Goal: Information Seeking & Learning: Learn about a topic

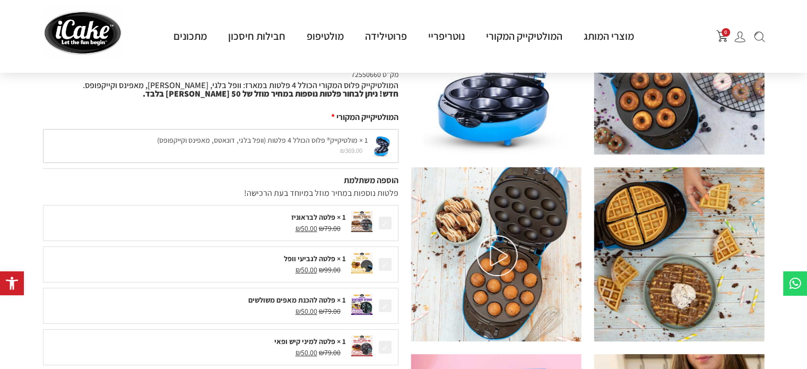
scroll to position [265, 0]
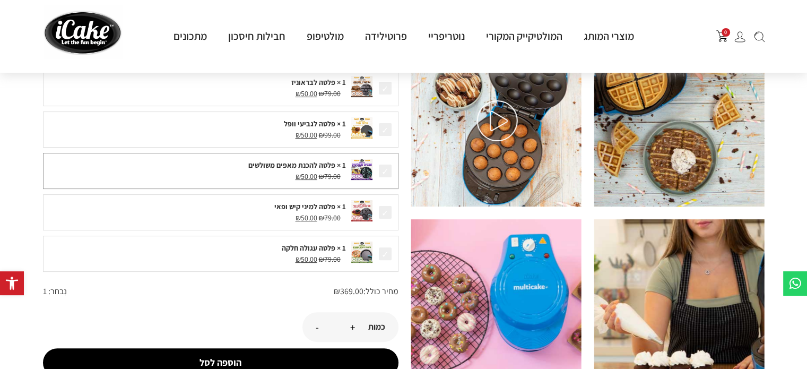
click at [384, 172] on span at bounding box center [385, 170] width 15 height 15
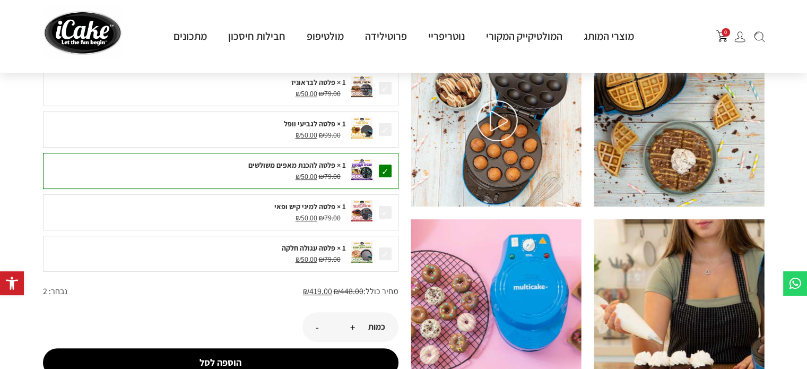
click at [384, 172] on span at bounding box center [385, 170] width 15 height 15
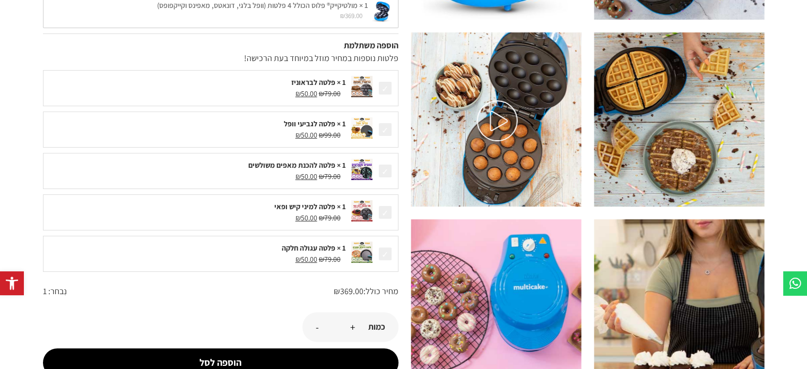
scroll to position [0, 0]
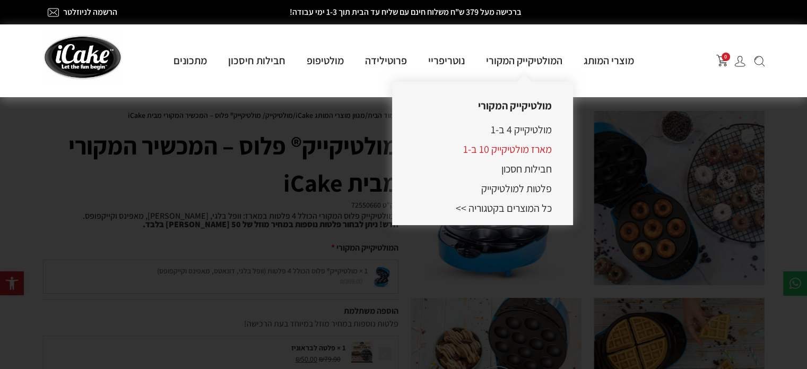
click at [495, 149] on link "מארז מולטיקייק 10 ב-1" at bounding box center [507, 149] width 89 height 14
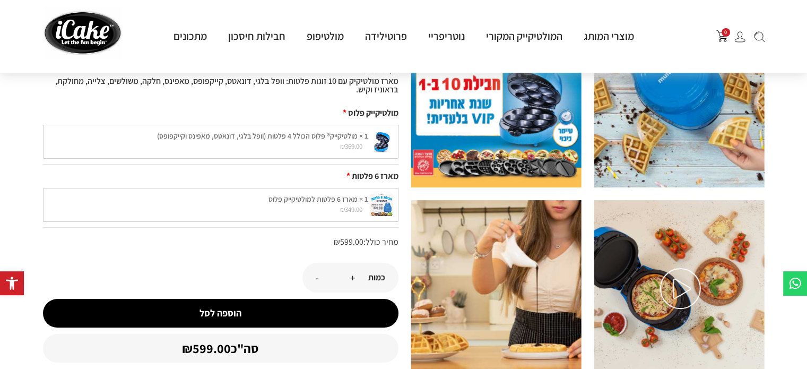
scroll to position [98, 0]
click at [382, 204] on div "1 × מארז 6 פלטות למולטיקייק פלוס ₪ 349.00 1 × מארז 6 פלטות למולטיקייק פלוס ₪ 34…" at bounding box center [220, 205] width 355 height 34
click at [373, 178] on div "מארז 6 פלטות" at bounding box center [220, 176] width 355 height 13
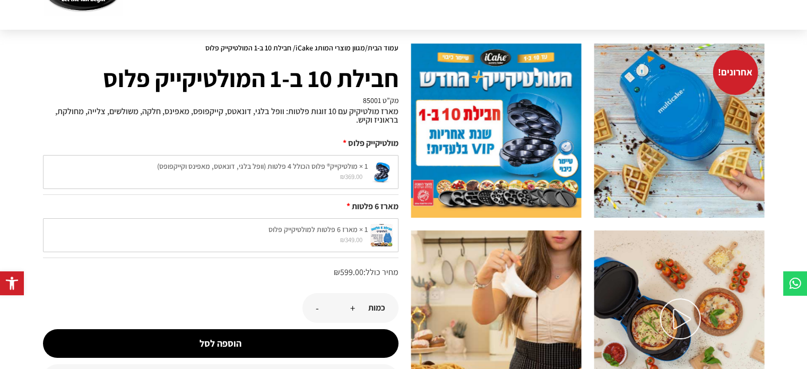
scroll to position [6, 0]
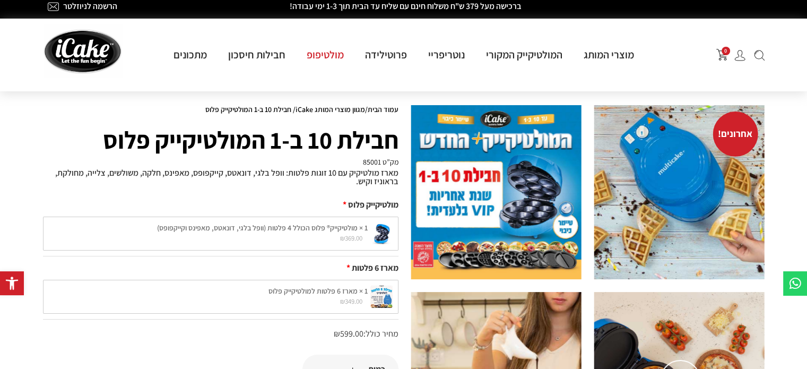
click at [318, 56] on link "מולטיפופ" at bounding box center [325, 55] width 58 height 14
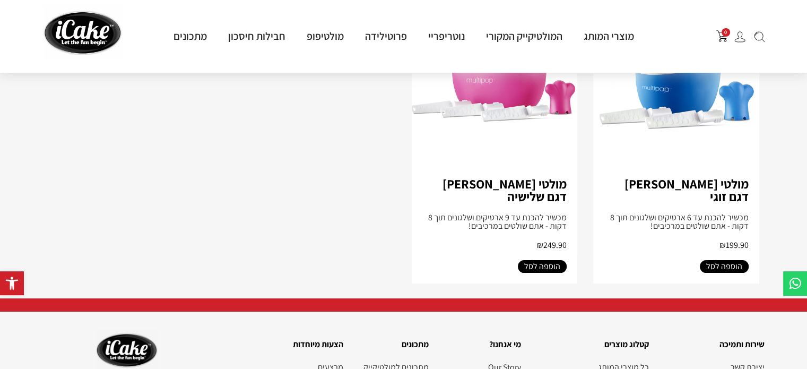
scroll to position [195, 0]
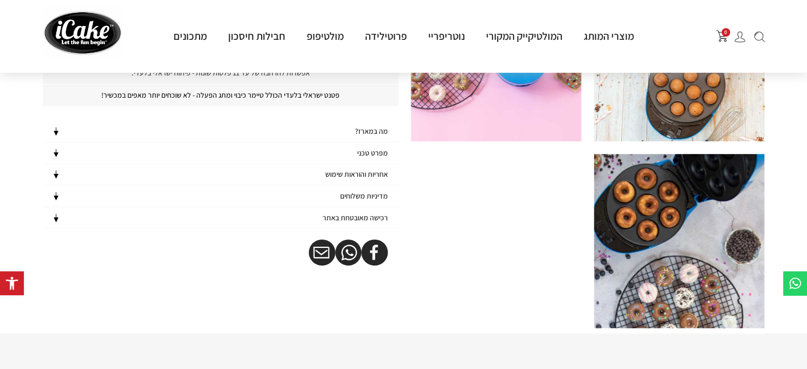
scroll to position [494, 0]
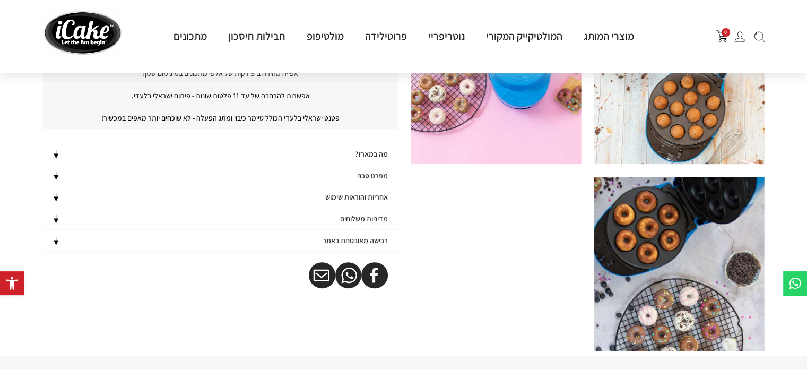
click at [57, 152] on img at bounding box center [56, 154] width 11 height 9
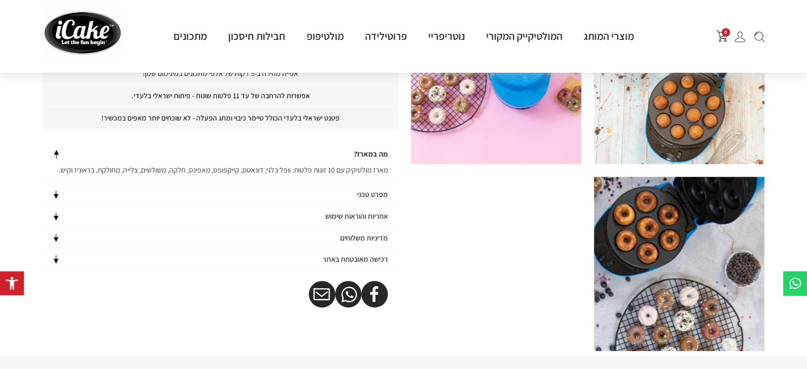
click at [55, 194] on img at bounding box center [56, 194] width 11 height 9
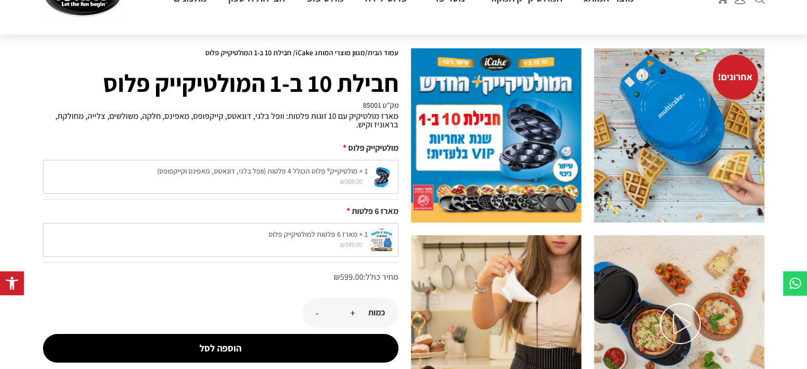
scroll to position [0, 0]
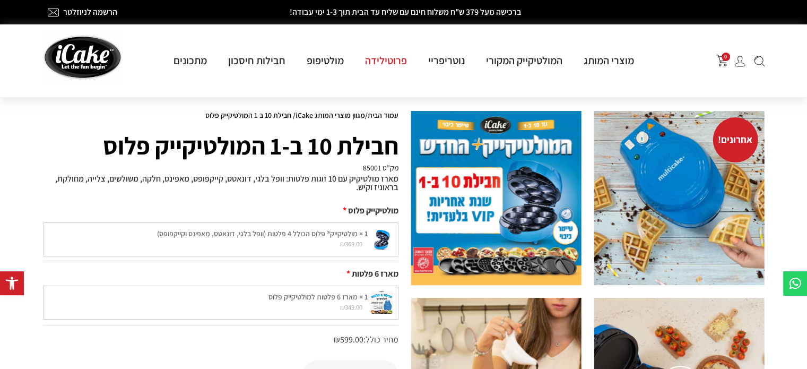
click at [381, 61] on link "פרוטילידה" at bounding box center [385, 61] width 63 height 14
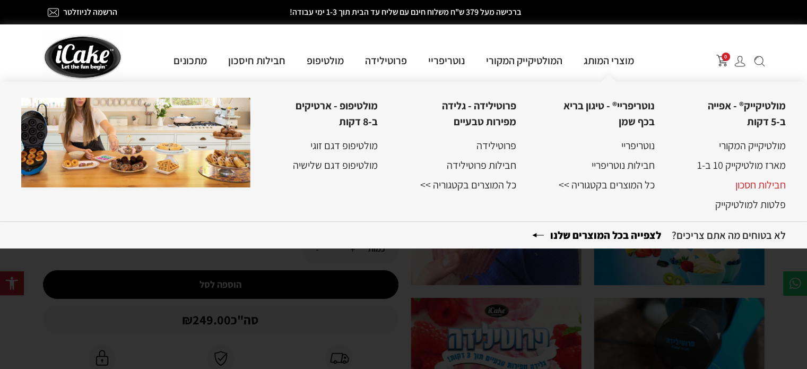
click at [768, 190] on link "חבילות חסכון" at bounding box center [760, 185] width 50 height 14
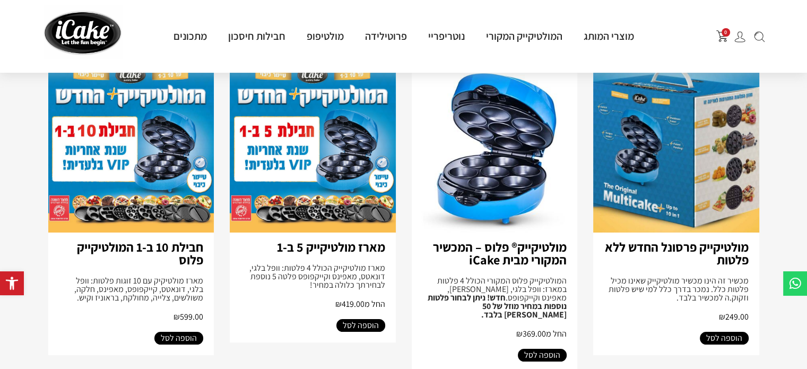
scroll to position [132, 0]
click at [761, 38] on img at bounding box center [758, 36] width 11 height 11
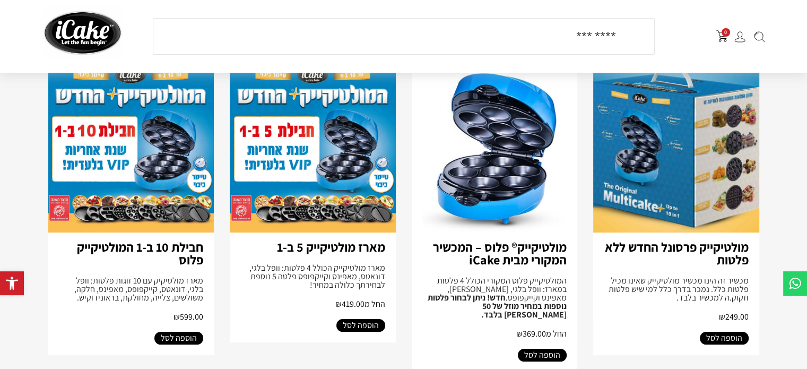
click at [783, 22] on section "0 מוצרי המותג מולטיקייק® - אפייה ב-5 דקות מולטיקייק המקורי מארז מולטיקייק 10 ב-…" at bounding box center [403, 36] width 807 height 73
click at [795, 281] on icon at bounding box center [794, 282] width 13 height 13
